Goal: Task Accomplishment & Management: Use online tool/utility

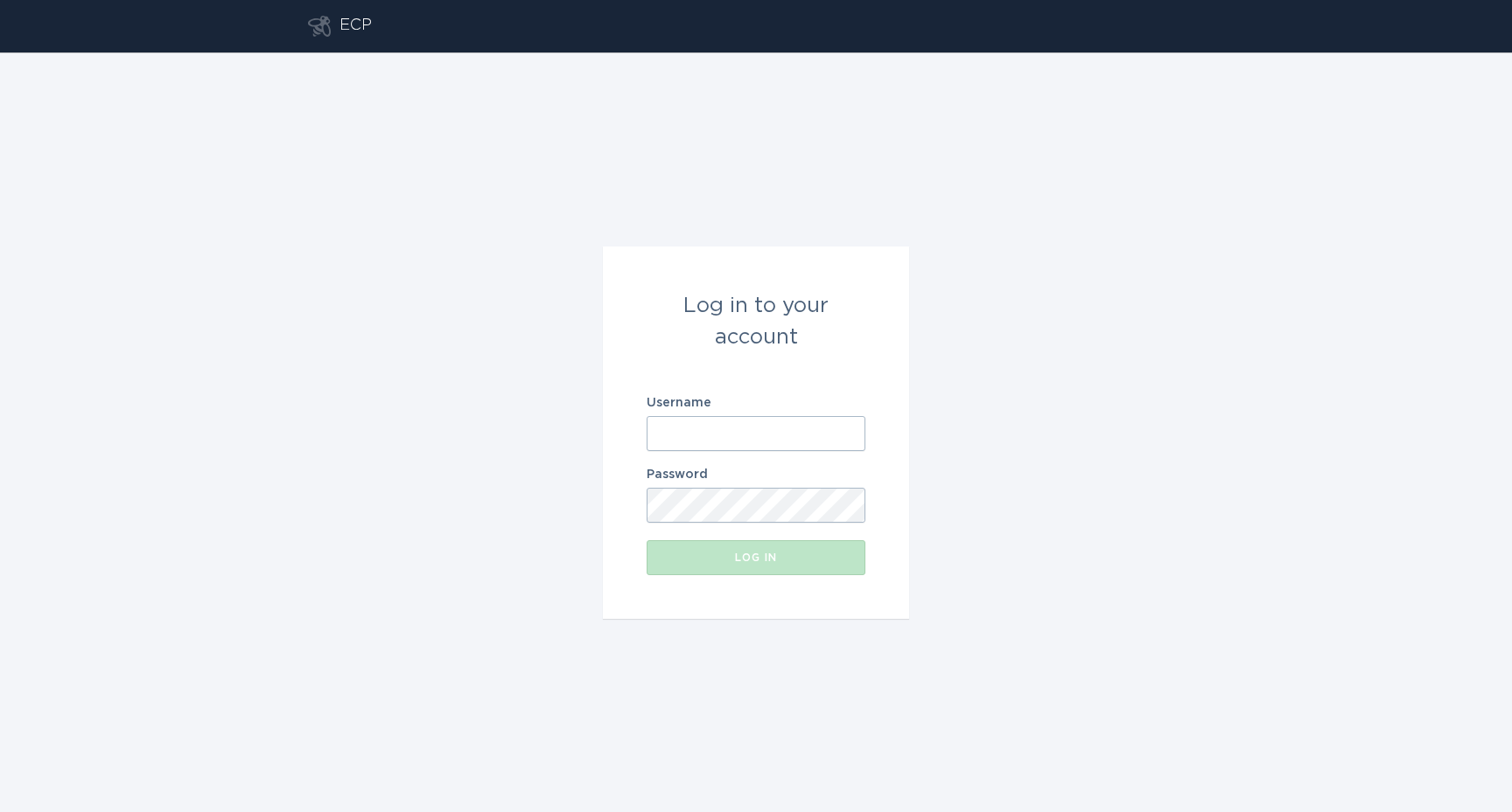
click at [1284, 494] on div "Log in to your account Username Password Log in" at bounding box center [756, 432] width 1512 height 760
click at [765, 443] on input "Username" at bounding box center [756, 434] width 219 height 35
paste input "[EMAIL_ADDRESS][DOMAIN_NAME]"
type input "[EMAIL_ADDRESS][DOMAIN_NAME]"
click at [749, 552] on div "Log in" at bounding box center [756, 557] width 201 height 10
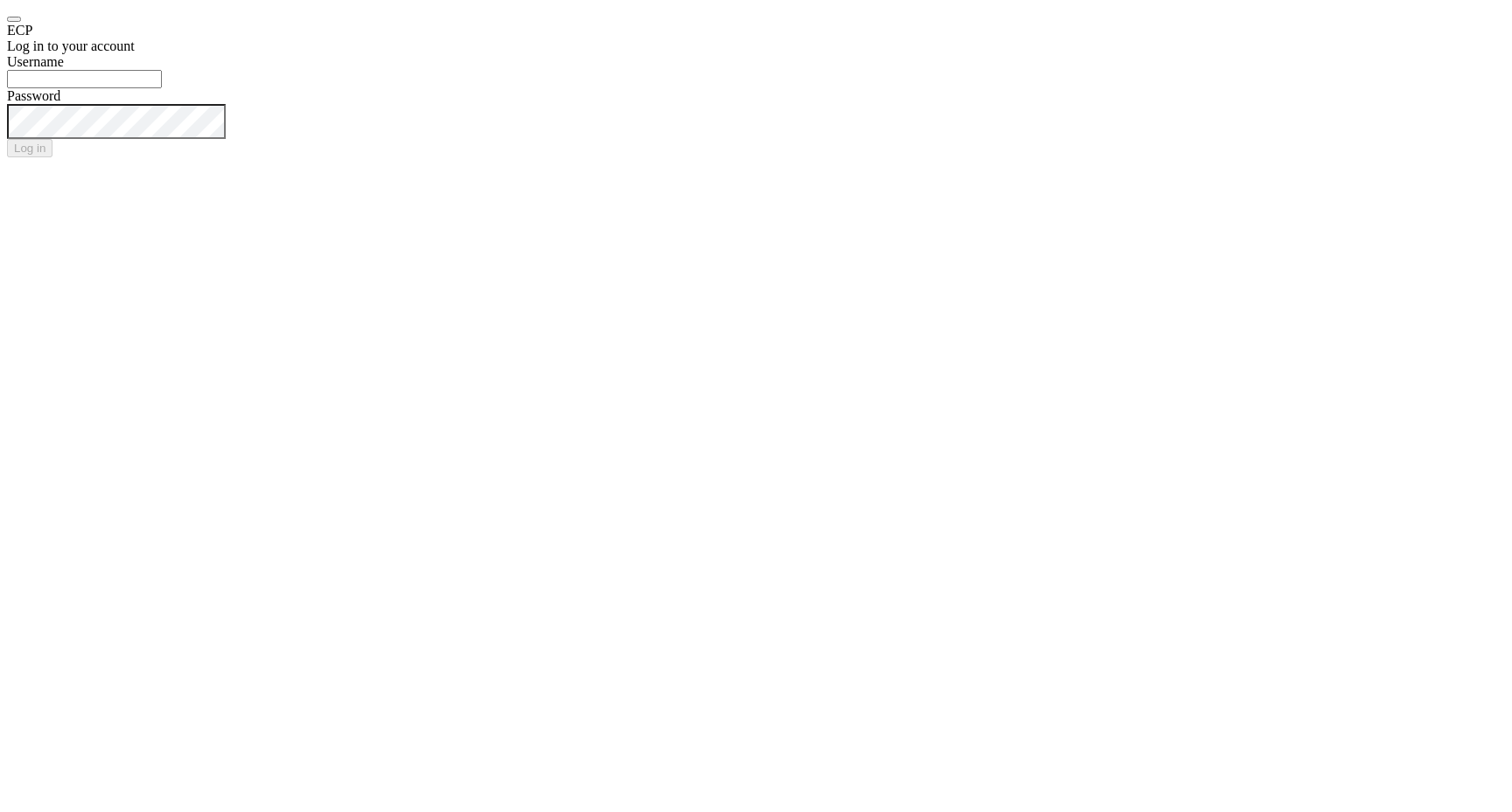
click at [162, 89] on input "Username" at bounding box center [85, 79] width 155 height 18
paste input "[EMAIL_ADDRESS][DOMAIN_NAME]"
type input "server-energy@ecobee.com"
click at [45, 155] on div "Log in" at bounding box center [30, 148] width 31 height 13
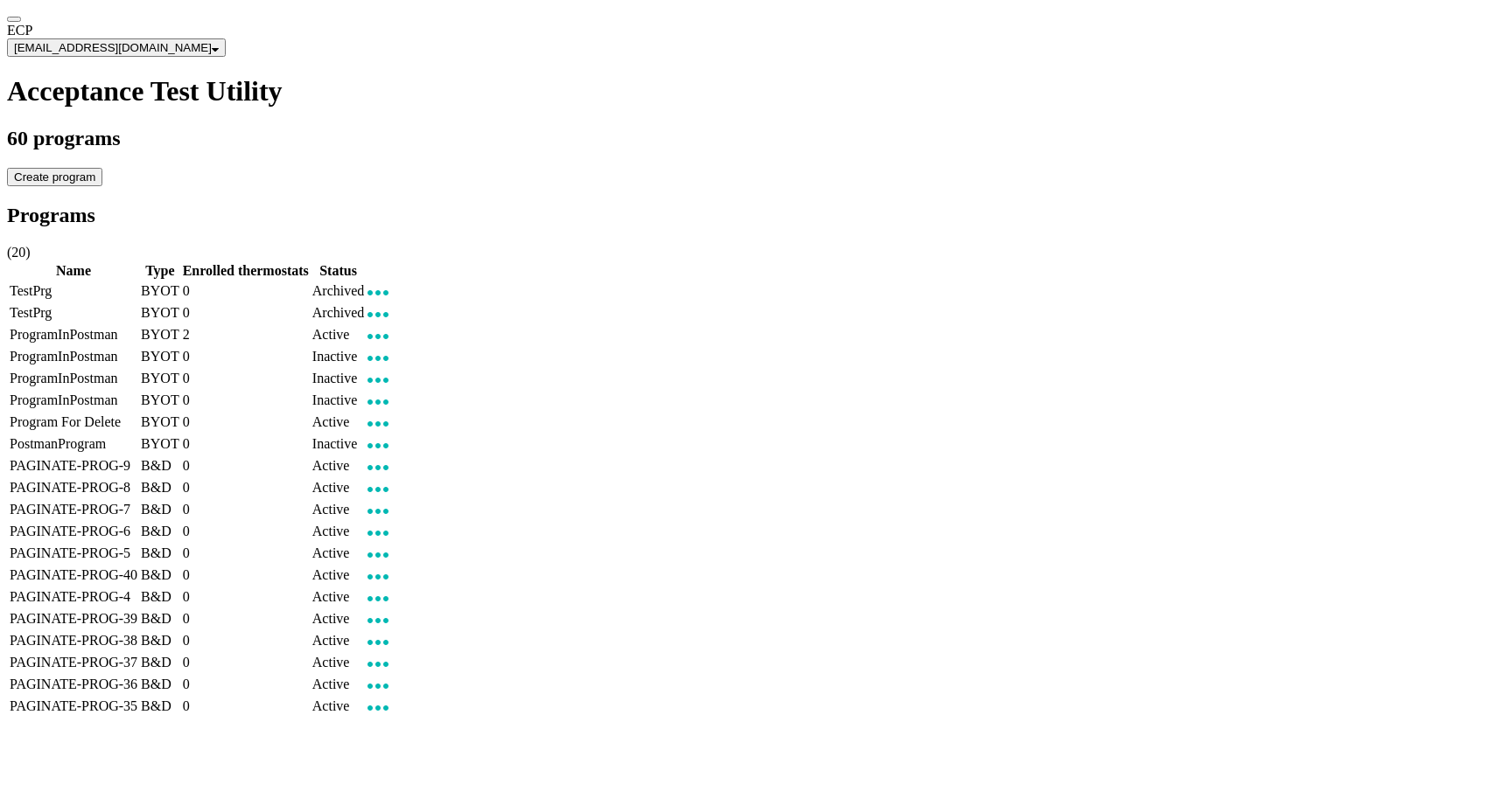
click at [1313, 368] on div "Programs ( 20 ) Name Type Enrolled thermostats Status TestPrg BYOT 0 Archived E…" at bounding box center [756, 462] width 1498 height 515
click at [1333, 425] on div "Programs ( 20 ) Name Type Enrolled thermostats Status TestPrg BYOT 0 Archived E…" at bounding box center [756, 462] width 1498 height 515
click at [139, 336] on td "ProgramInPostman" at bounding box center [73, 335] width 129 height 20
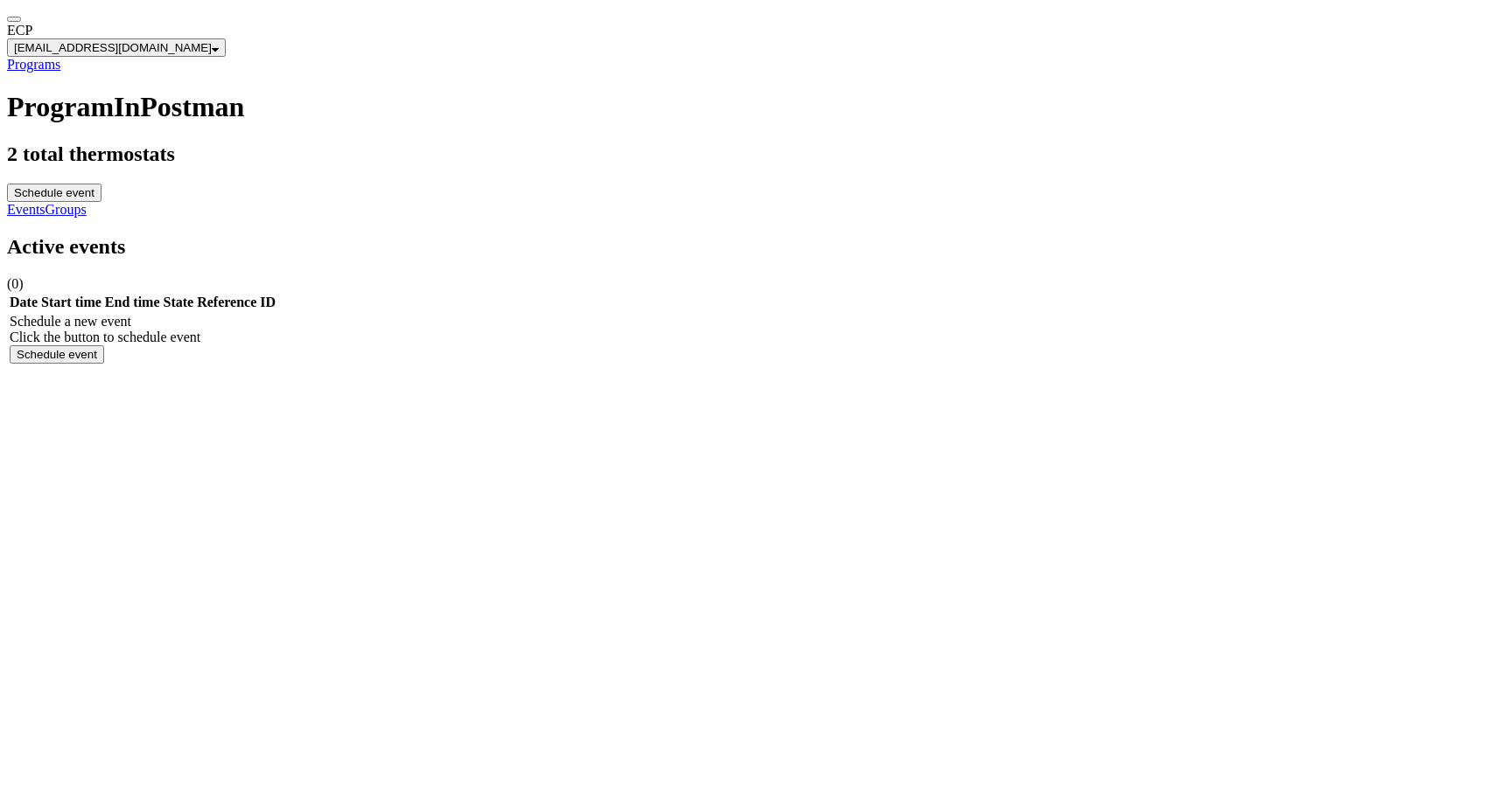
click at [87, 202] on link "Groups" at bounding box center [66, 210] width 41 height 15
click at [60, 71] on link "Programs" at bounding box center [34, 65] width 54 height 15
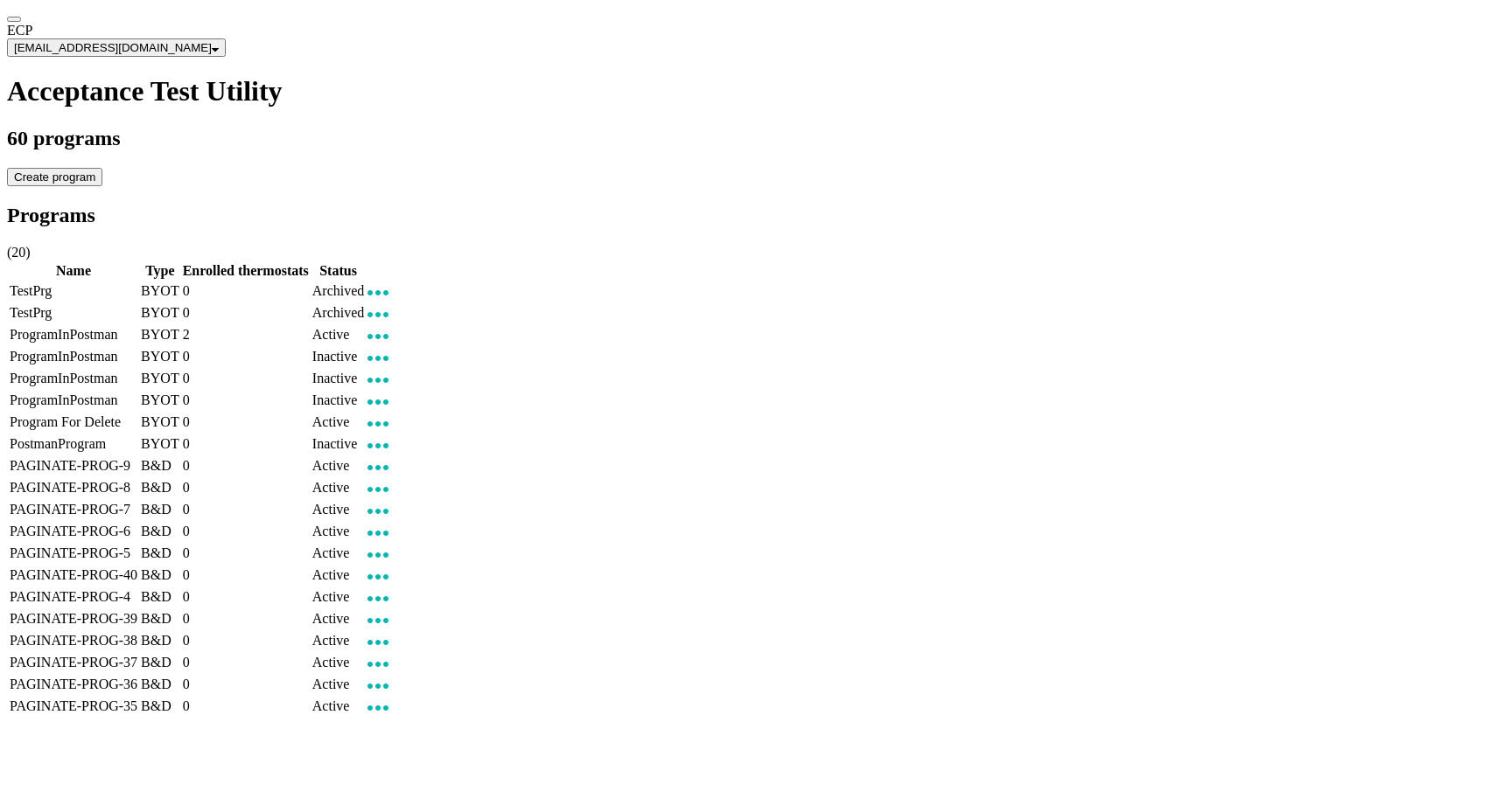
click at [1297, 408] on div "Programs ( 20 ) Name Type Enrolled thermostats Status TestPrg BYOT 0 Archived E…" at bounding box center [756, 462] width 1498 height 515
click at [1305, 396] on div "Programs ( 20 ) Name Type Enrolled thermostats Status TestPrg BYOT 0 Archived E…" at bounding box center [756, 462] width 1498 height 515
click at [1320, 388] on div "Programs ( 20 ) Name Type Enrolled thermostats Status TestPrg BYOT 0 Archived E…" at bounding box center [756, 462] width 1498 height 515
click at [310, 339] on td "2" at bounding box center [246, 335] width 128 height 20
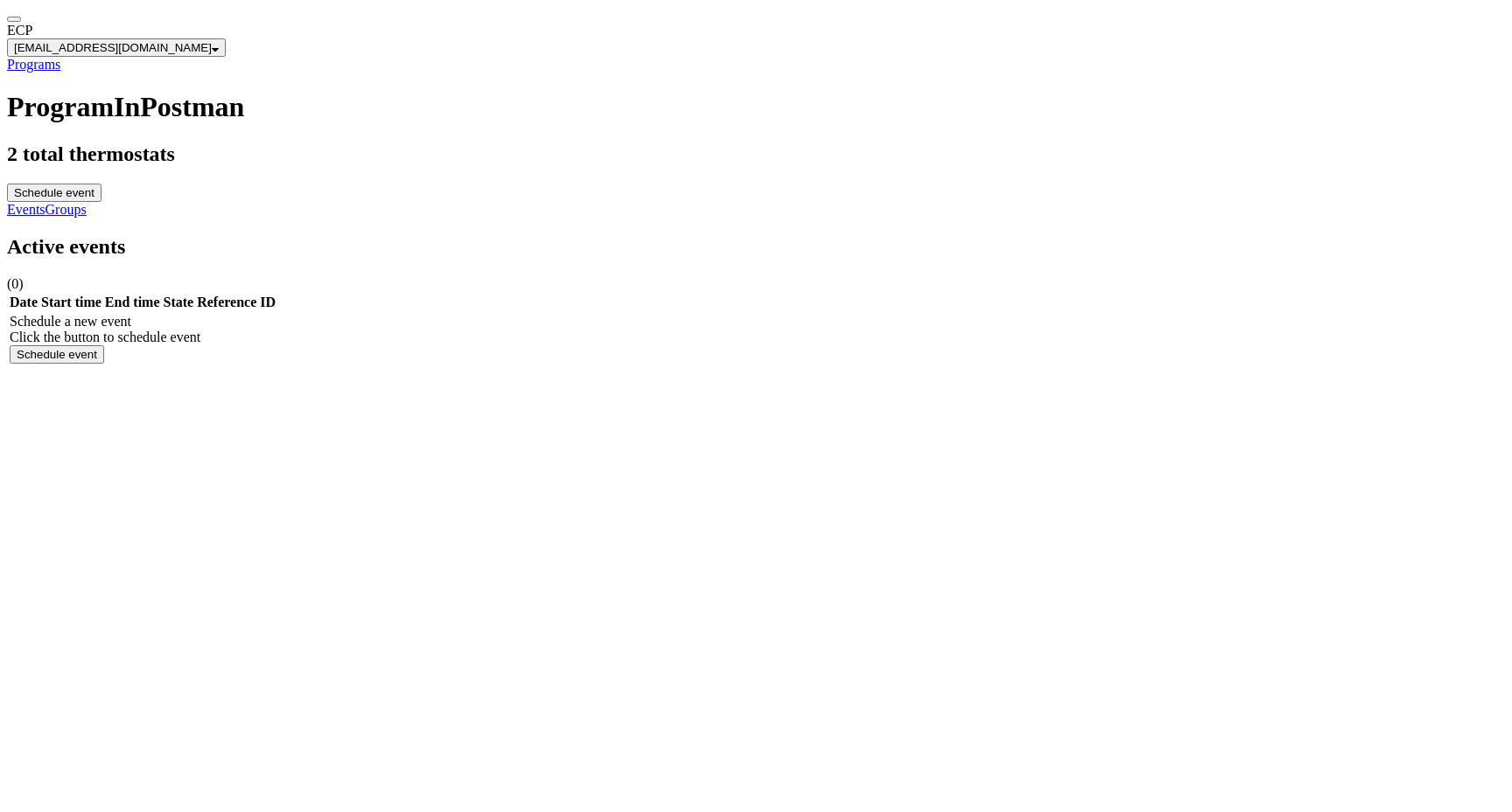
click at [87, 202] on link "Groups" at bounding box center [66, 210] width 41 height 15
click at [91, 364] on button "Create group" at bounding box center [50, 355] width 82 height 18
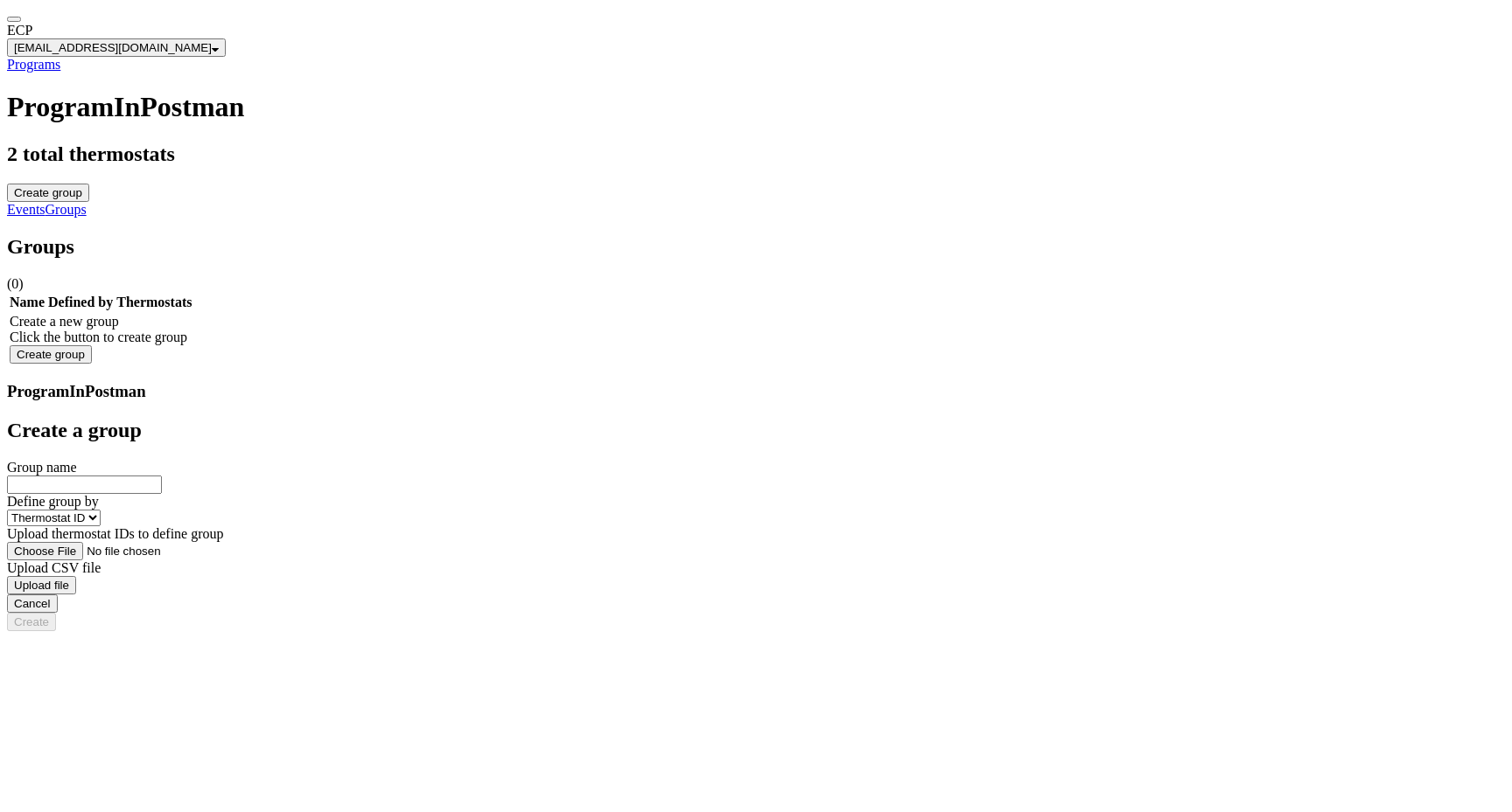
click at [162, 476] on input "Group name" at bounding box center [85, 485] width 155 height 18
type input "test"
click at [101, 510] on select "Thermostat ID Location" at bounding box center [54, 518] width 93 height 17
click at [57, 595] on button "Cancel" at bounding box center [32, 604] width 51 height 18
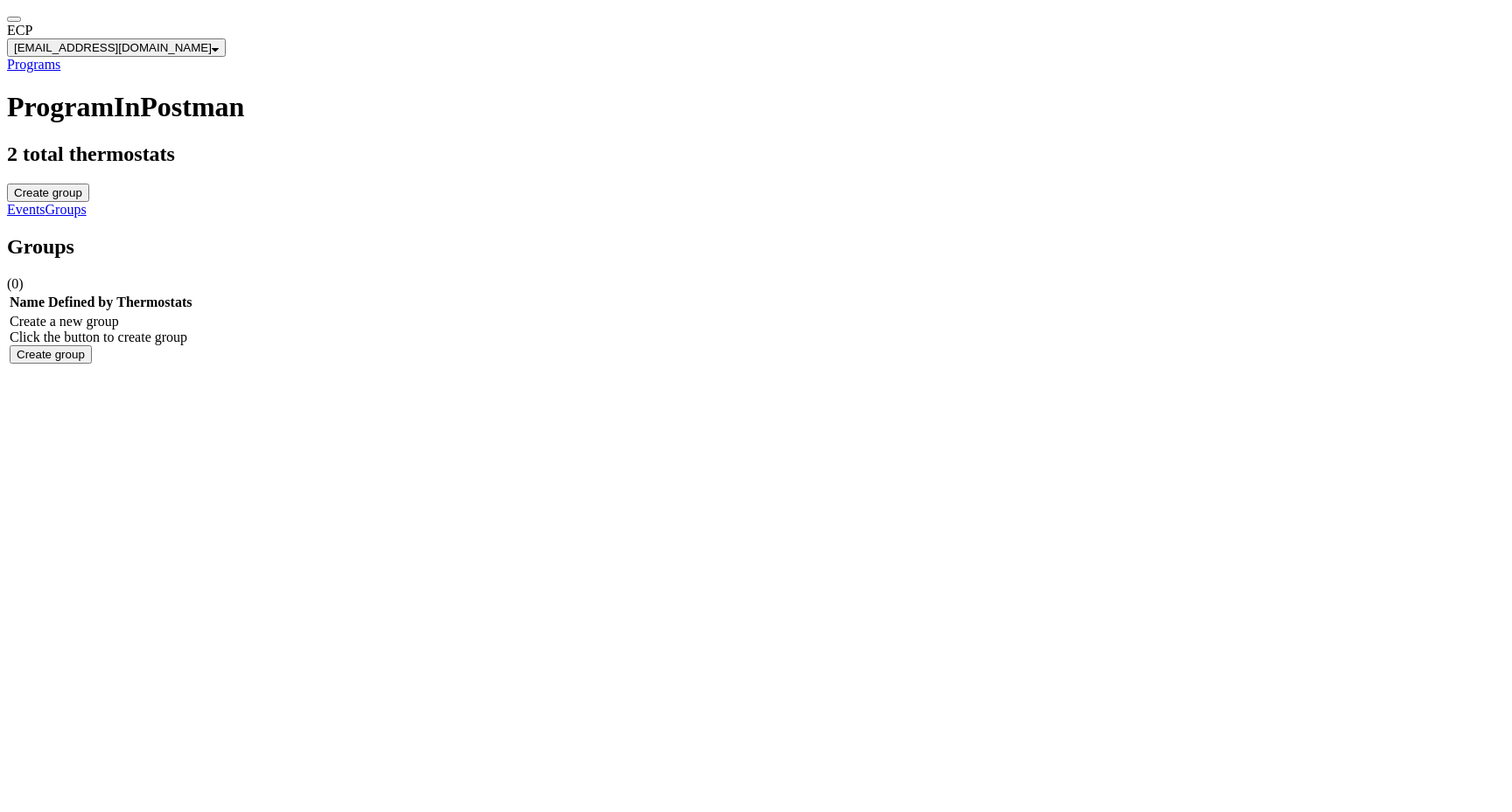
click at [725, 367] on div "ECP server-energy@ecobee.com Chevron Programs ProgramInPostman 2 total thermost…" at bounding box center [756, 187] width 1498 height 359
click at [192, 294] on th "Thermostats" at bounding box center [153, 302] width 77 height 18
click at [324, 236] on h2 "Groups" at bounding box center [756, 248] width 1498 height 24
click at [24, 276] on span "( 0 )" at bounding box center [16, 284] width 17 height 15
click at [45, 202] on link "Events" at bounding box center [27, 210] width 39 height 15
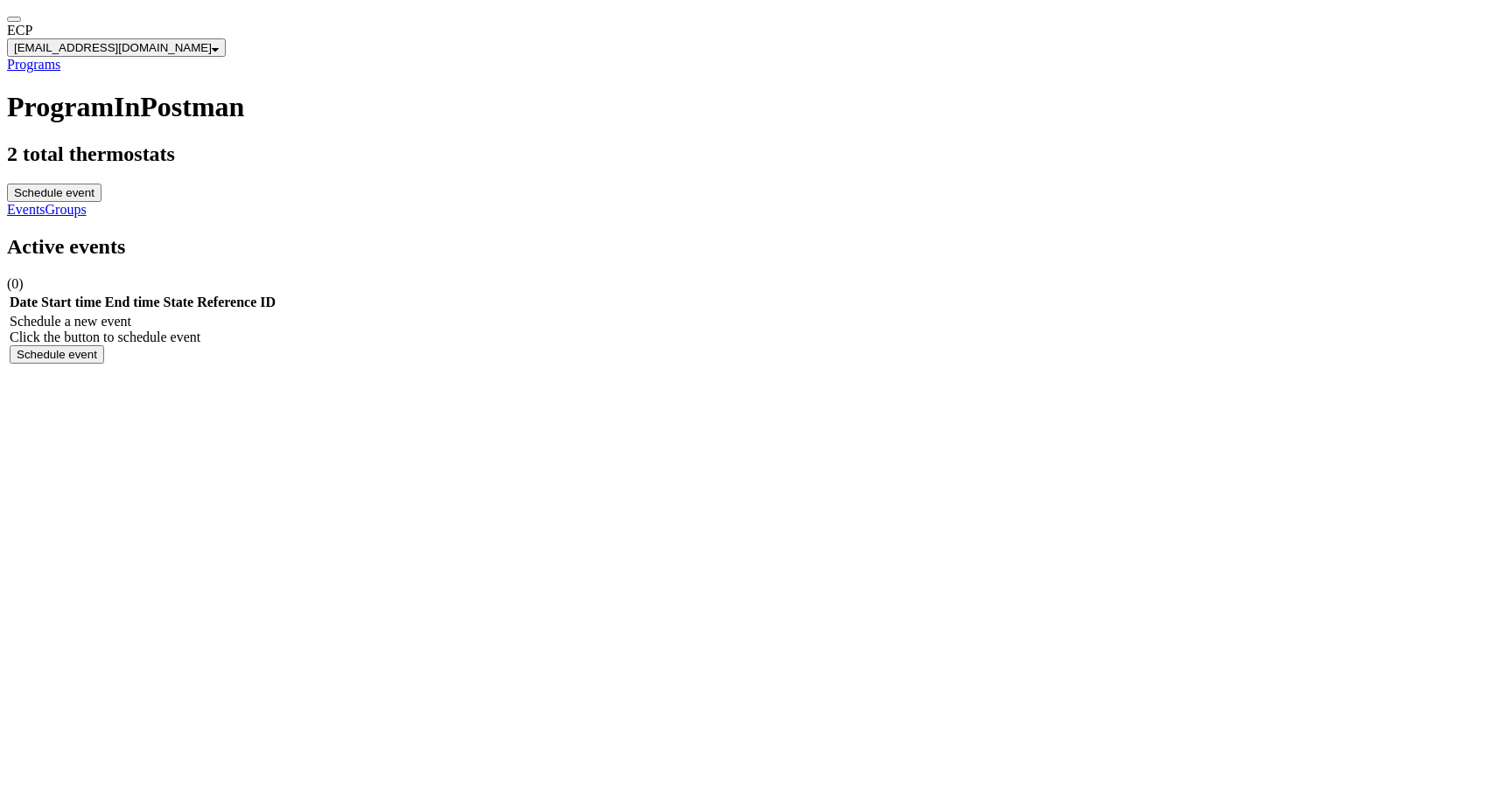
click at [97, 361] on div "Schedule event" at bounding box center [56, 355] width 80 height 13
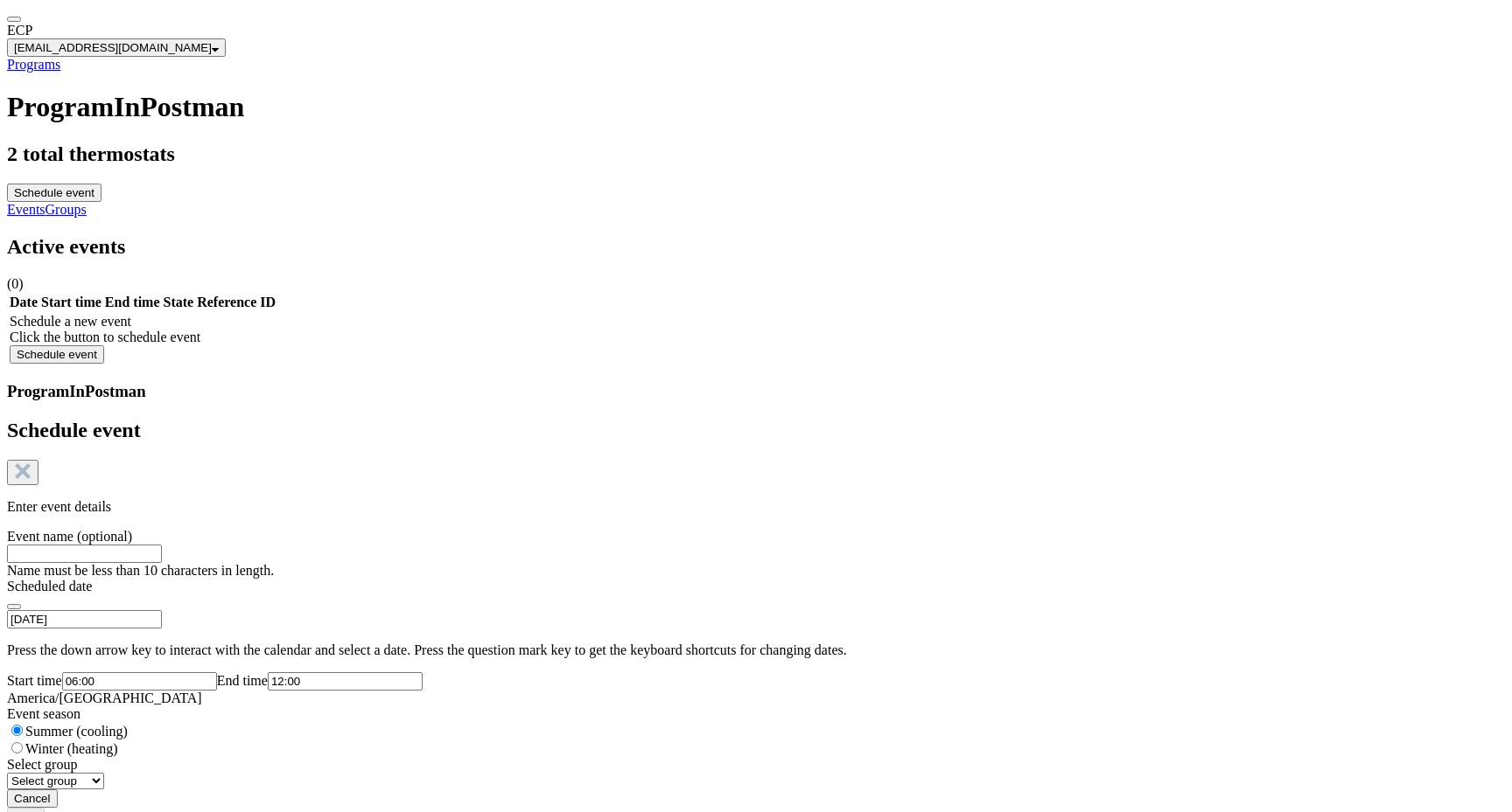
click at [104, 773] on select "Select group All thermostats" at bounding box center [55, 782] width 97 height 17
select select "9799cae7c50747efbe8087705302c52b"
click at [104, 773] on select "Select group All thermostats" at bounding box center [55, 782] width 97 height 17
click at [610, 654] on div "Enter event details Event name (optional) Name must be less than 10 characters …" at bounding box center [756, 645] width 1498 height 290
click at [51, 793] on div "Cancel" at bounding box center [32, 799] width 37 height 13
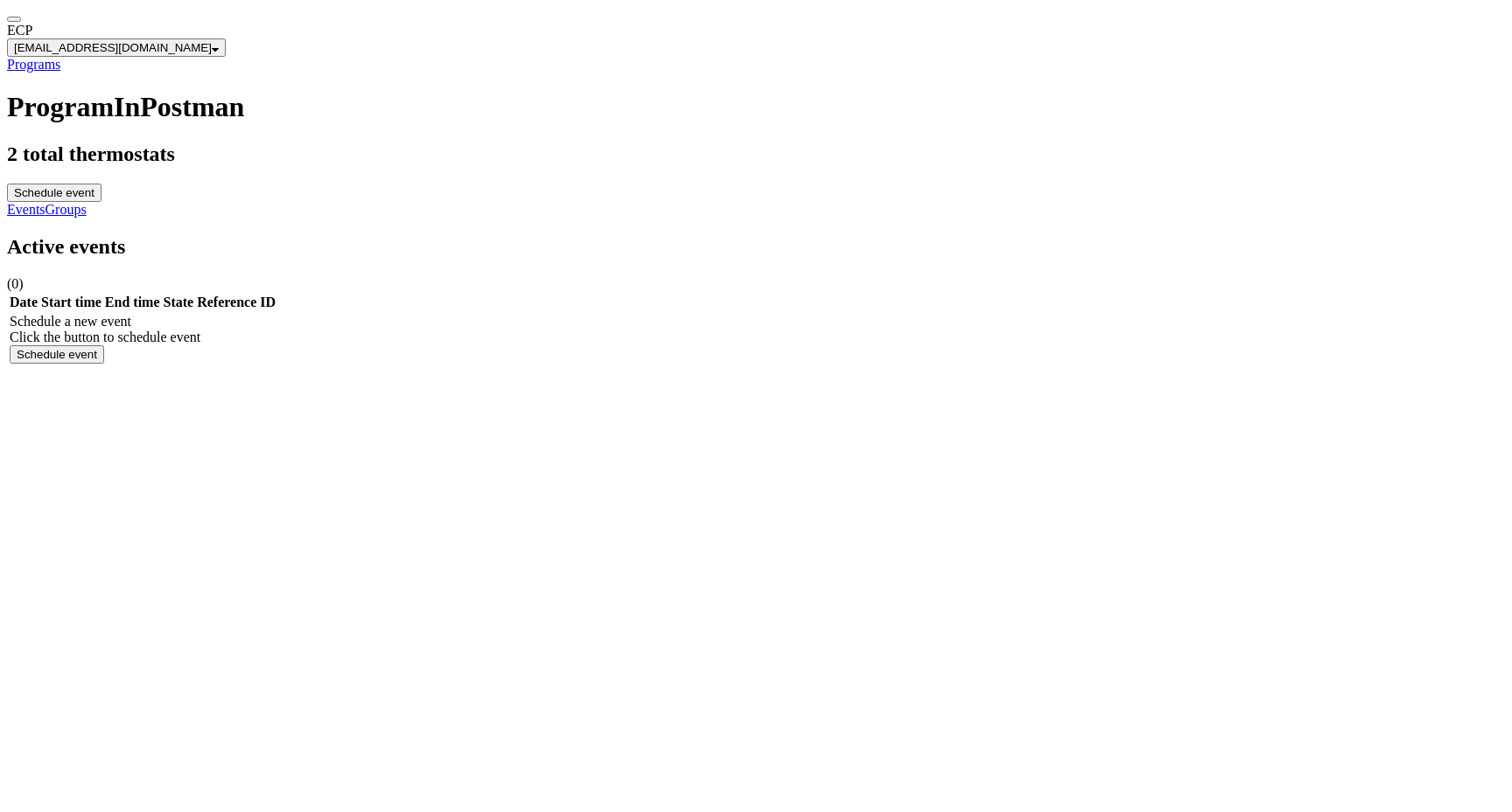
click at [759, 367] on div "ECP server-energy@ecobee.com Chevron Programs ProgramInPostman 2 total thermost…" at bounding box center [756, 187] width 1498 height 359
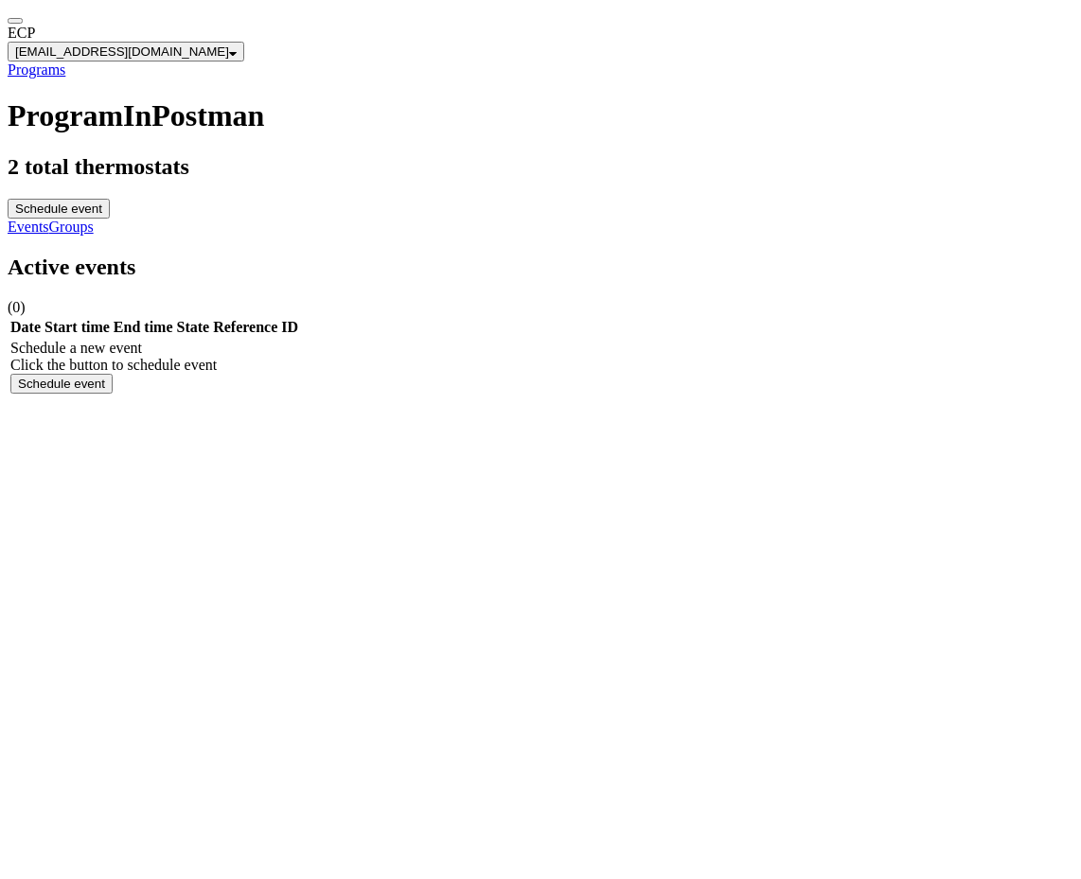
click at [94, 219] on link "Groups" at bounding box center [71, 227] width 44 height 16
click at [65, 77] on link "Programs" at bounding box center [37, 70] width 58 height 16
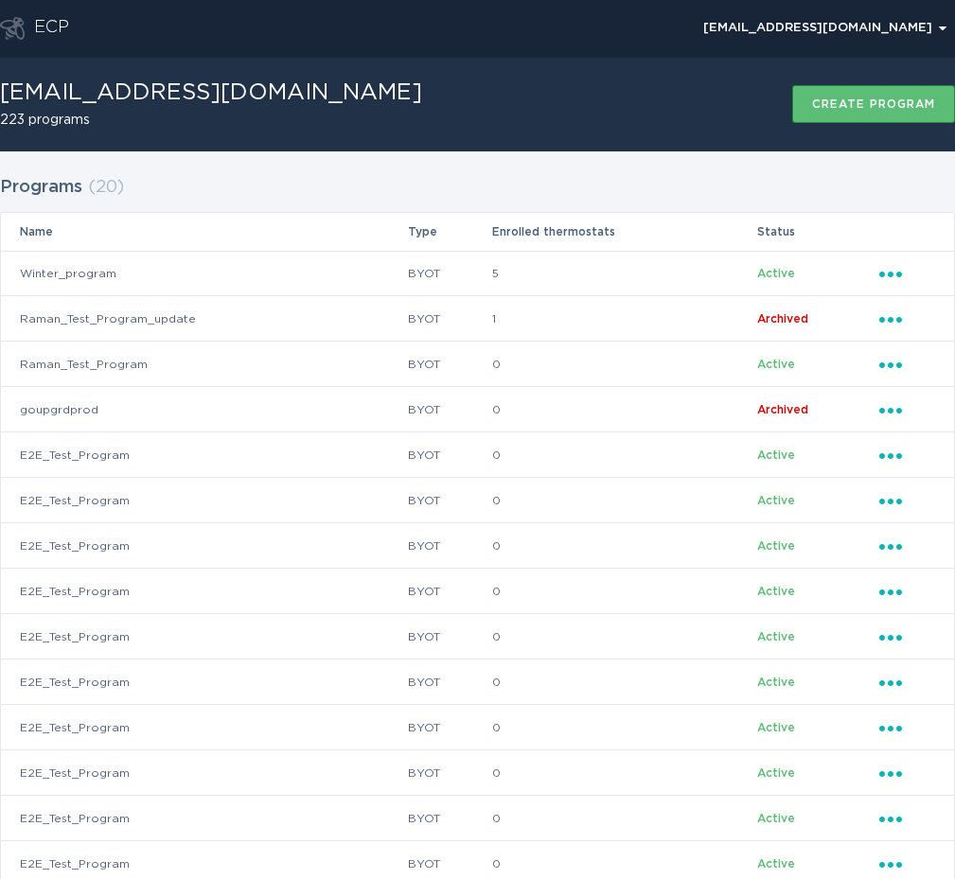
click at [636, 172] on div "Programs ( 20 ) Name Type Enrolled thermostats Status Winter_program BYOT 5 Act…" at bounding box center [477, 665] width 955 height 990
click at [726, 170] on div "Programs ( 20 ) Name Type Enrolled thermostats Status Winter_program BYOT 5 Act…" at bounding box center [477, 665] width 955 height 990
